Goal: Information Seeking & Learning: Learn about a topic

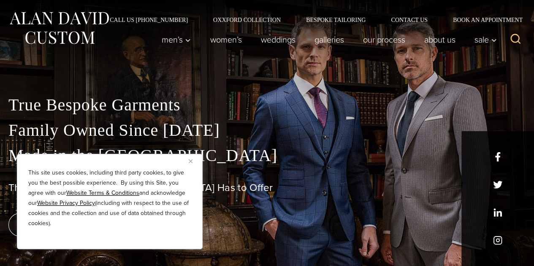
click at [192, 158] on button "Close" at bounding box center [194, 161] width 10 height 10
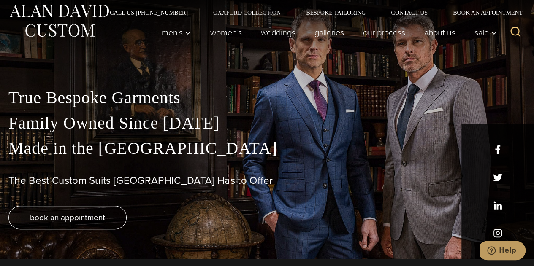
scroll to position [12, 0]
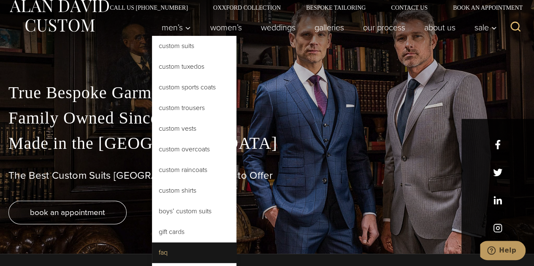
click at [156, 254] on link "FAQ" at bounding box center [194, 253] width 84 height 20
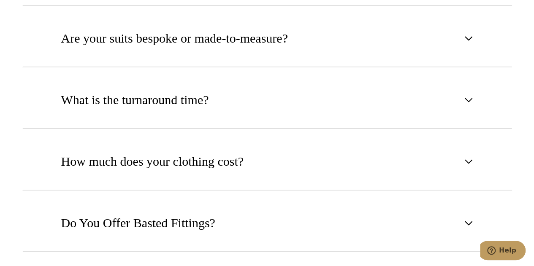
scroll to position [484, 0]
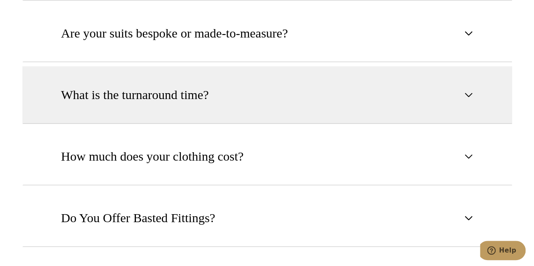
click at [203, 98] on span "What is the turnaround time?" at bounding box center [135, 95] width 148 height 19
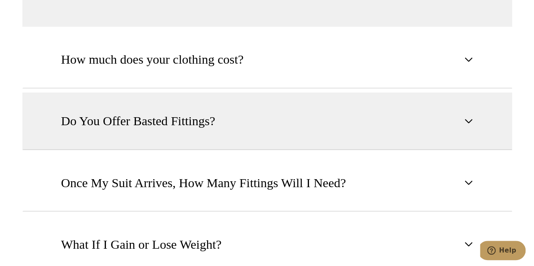
scroll to position [651, 0]
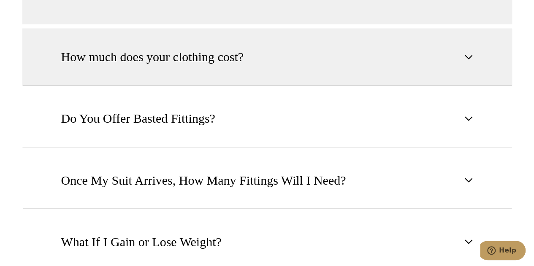
click at [204, 53] on span "How much does your clothing cost?" at bounding box center [152, 57] width 182 height 19
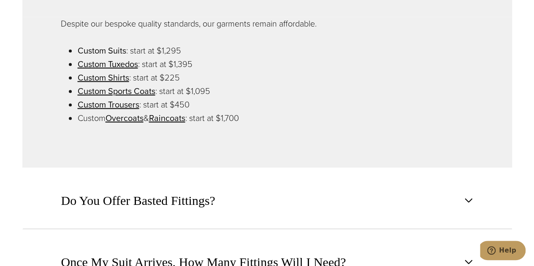
click at [116, 48] on link "Custom Suits" at bounding box center [102, 50] width 49 height 13
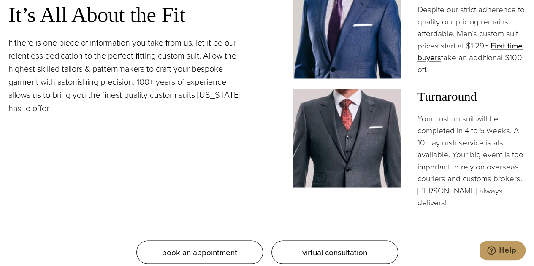
scroll to position [698, 0]
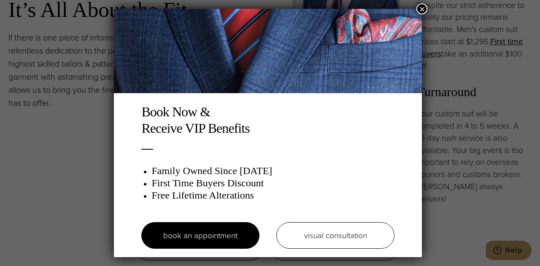
drag, startPoint x: 422, startPoint y: 8, endPoint x: 376, endPoint y: 16, distance: 47.0
click at [421, 9] on button "×" at bounding box center [421, 8] width 11 height 11
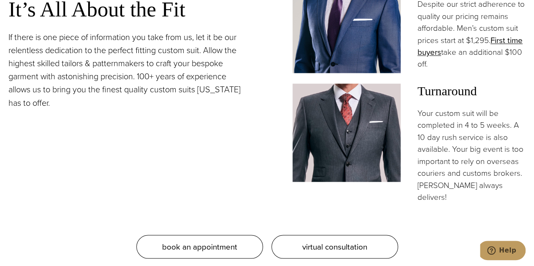
scroll to position [0, 0]
